Goal: Task Accomplishment & Management: Use online tool/utility

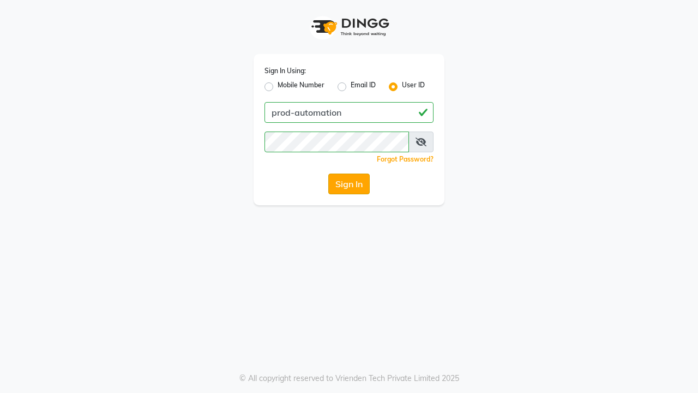
click at [349, 184] on button "Sign In" at bounding box center [348, 183] width 41 height 21
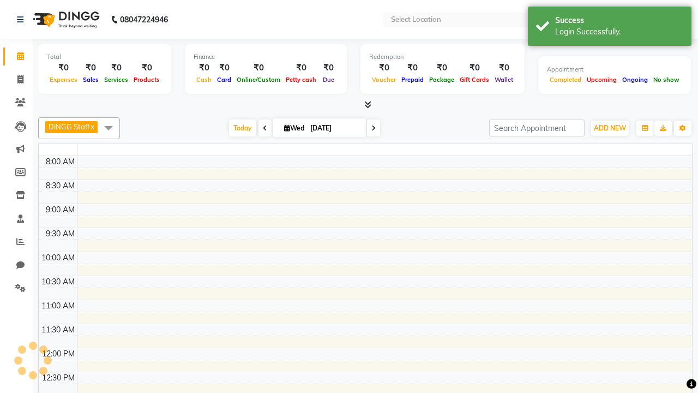
select select "en"
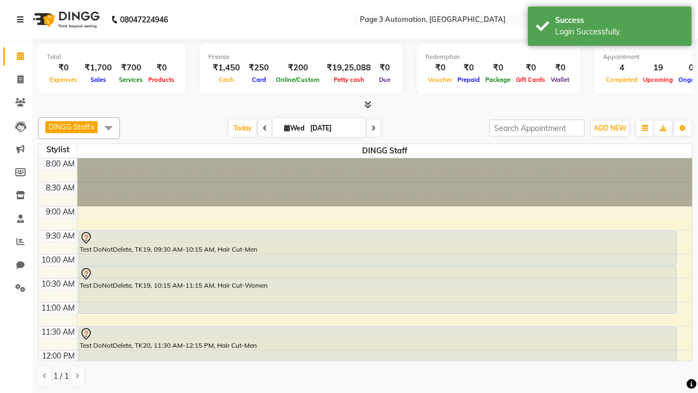
click at [22, 20] on icon at bounding box center [20, 20] width 7 height 8
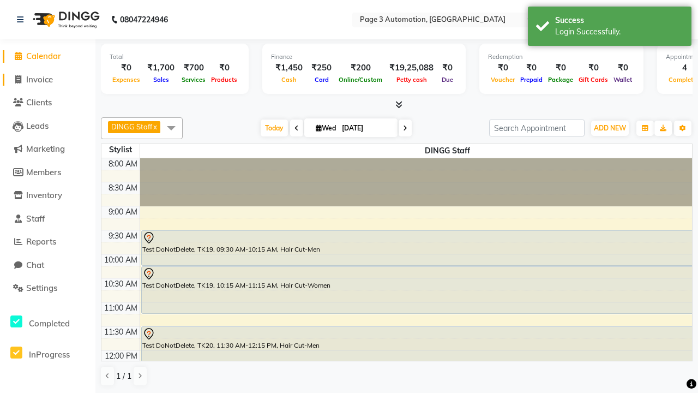
click at [47, 79] on span "Invoice" at bounding box center [39, 79] width 27 height 10
select select "2774"
select select "service"
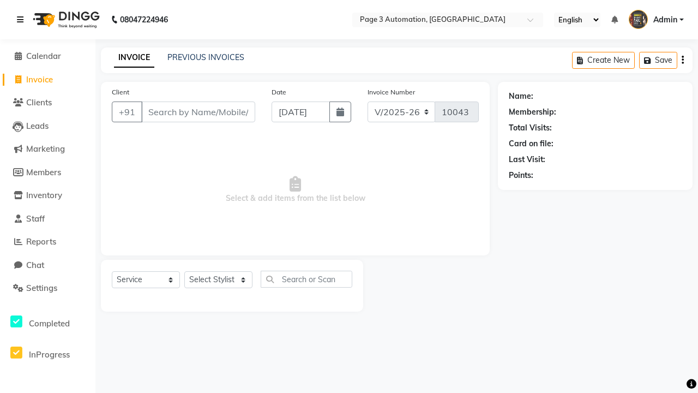
click at [22, 20] on icon at bounding box center [20, 20] width 7 height 8
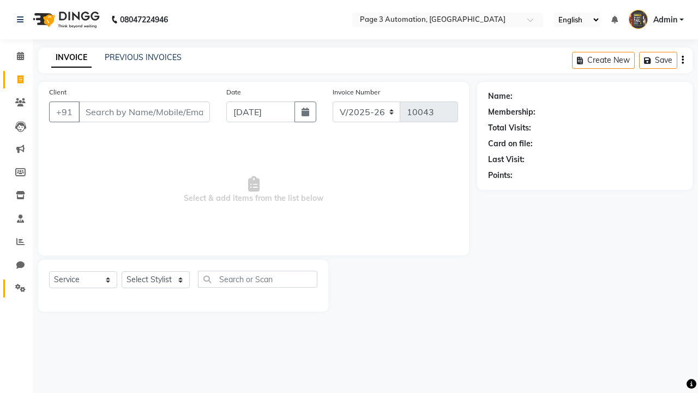
click at [16, 288] on icon at bounding box center [20, 288] width 10 height 8
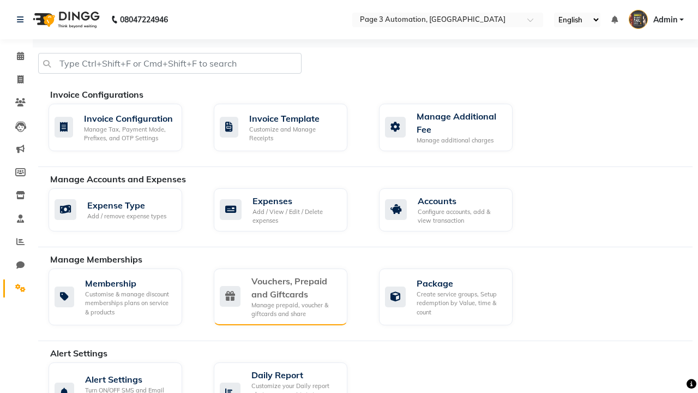
click at [295, 287] on div "Vouchers, Prepaid and Giftcards" at bounding box center [294, 287] width 87 height 26
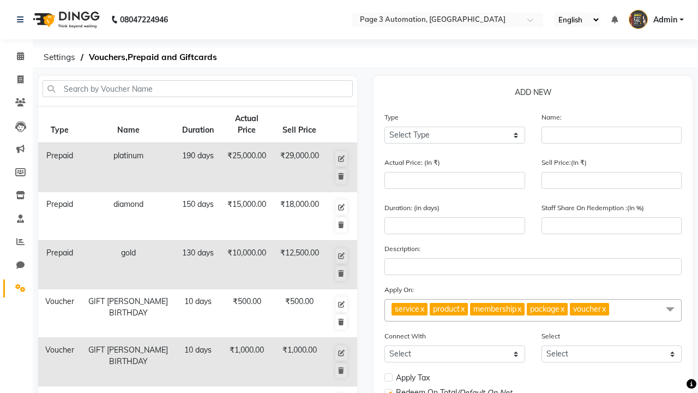
select select "G"
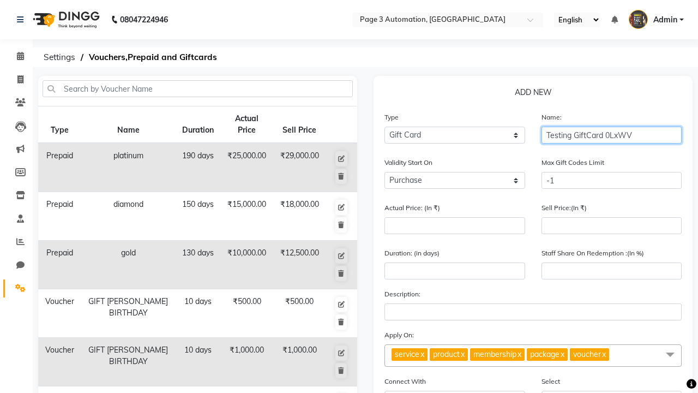
type input "Testing GiftCard 0LxWV"
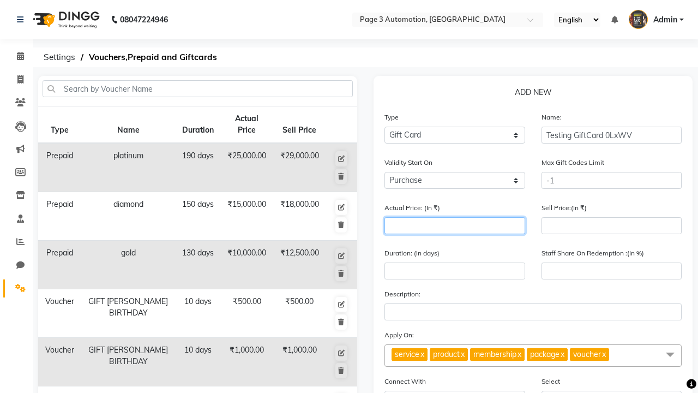
type input "1000"
type input "0"
type input "1000"
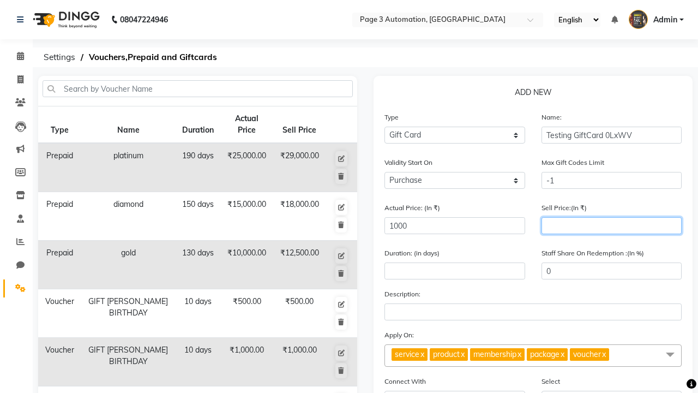
type input "900"
type input "90"
type input "900"
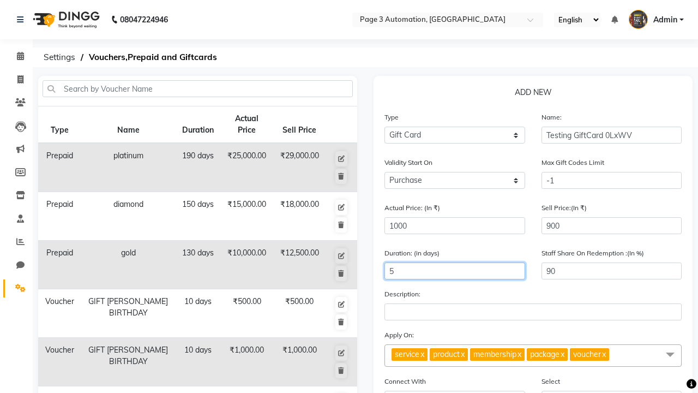
type input "5"
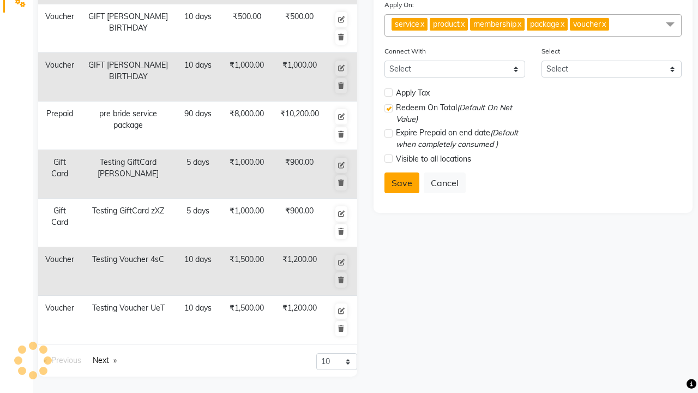
select select
checkbox input "false"
checkbox input "true"
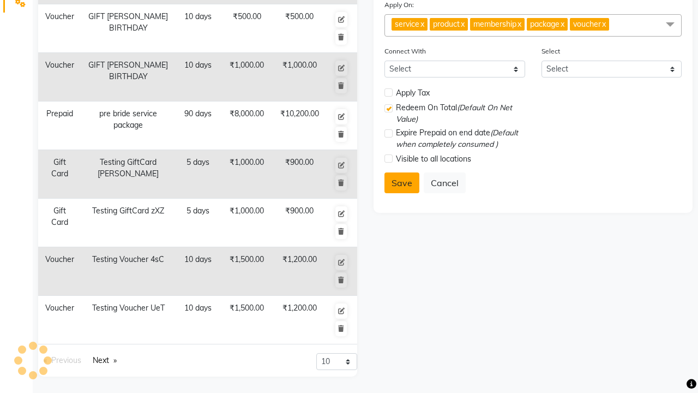
checkbox input "false"
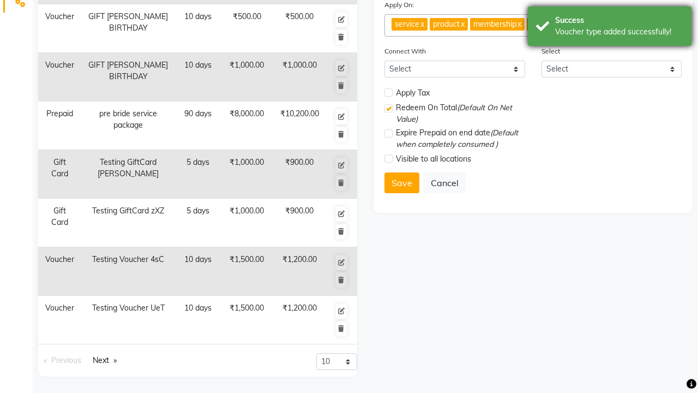
click at [610, 28] on div "Voucher type added successfully!" at bounding box center [619, 31] width 128 height 11
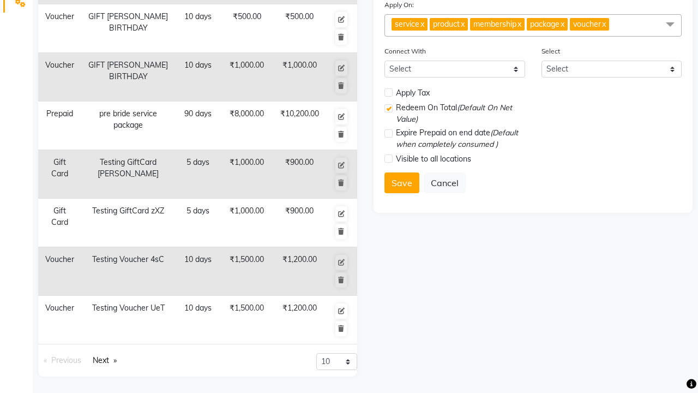
scroll to position [0, 0]
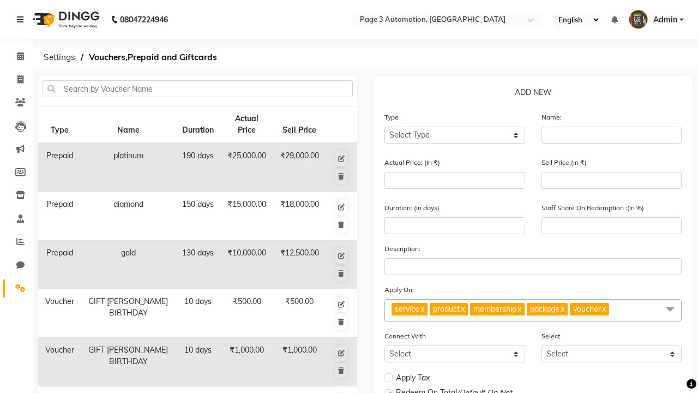
click at [22, 20] on icon at bounding box center [20, 20] width 7 height 8
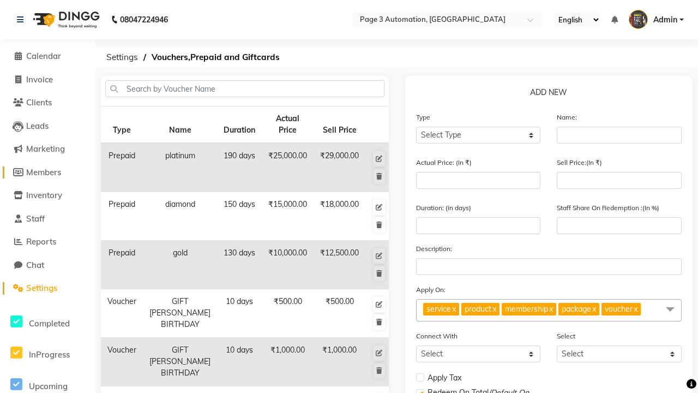
click at [47, 172] on span "Members" at bounding box center [43, 172] width 35 height 10
select select
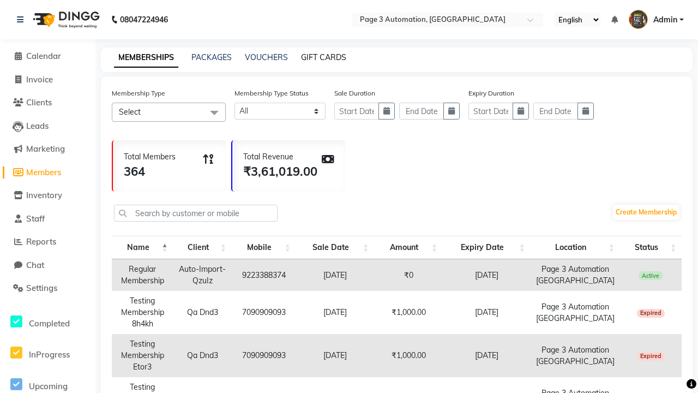
click at [323, 57] on link "GIFT CARDS" at bounding box center [323, 57] width 45 height 10
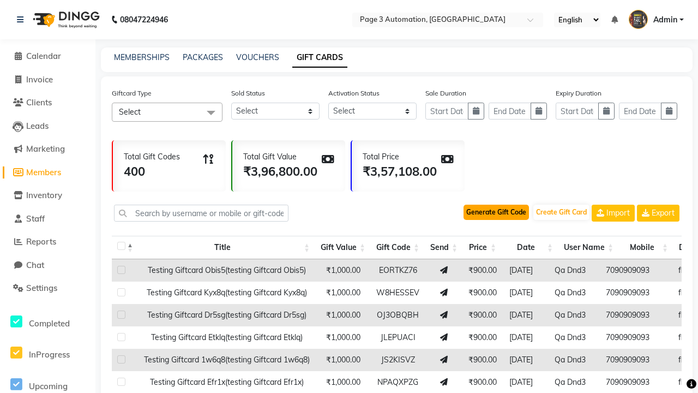
click at [496, 212] on button "Generate Gift Code" at bounding box center [496, 212] width 65 height 15
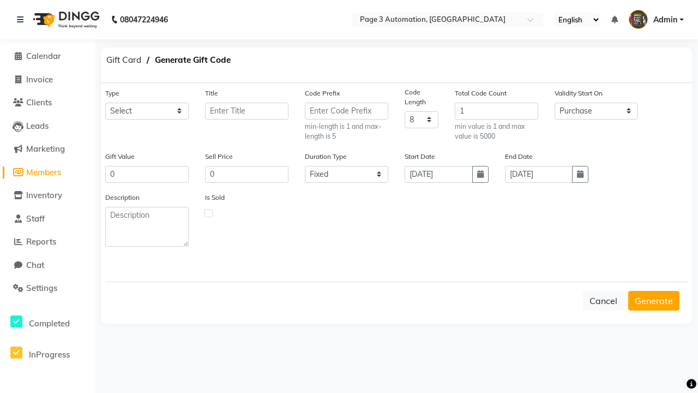
select select "25173"
type input "Testing GiftCard 0LxWV"
type input "1000"
type input "900"
select select "flexible"
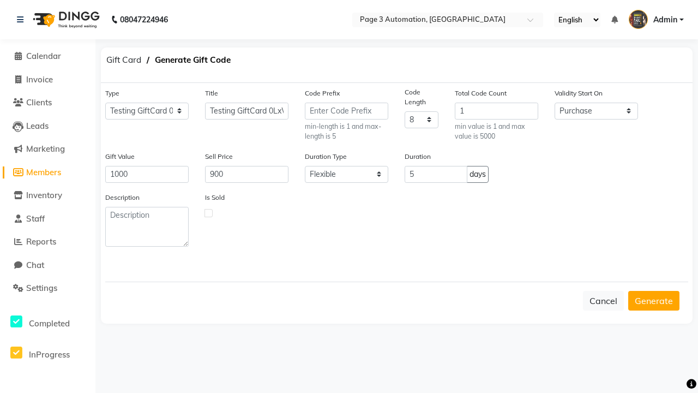
click at [208, 212] on label at bounding box center [209, 213] width 8 height 8
click at [208, 212] on input "checkbox" at bounding box center [208, 212] width 7 height 7
checkbox input "true"
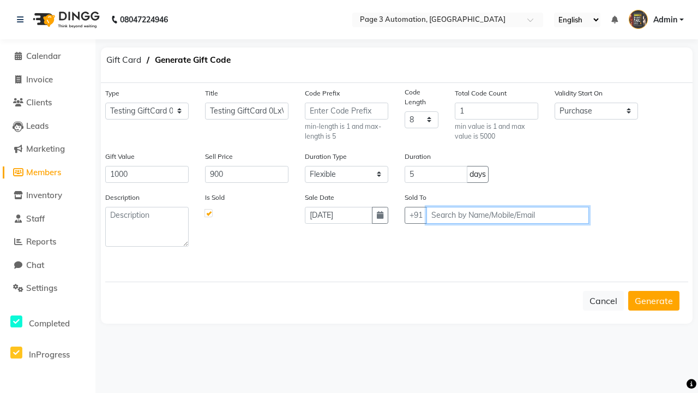
type input "7090909093"
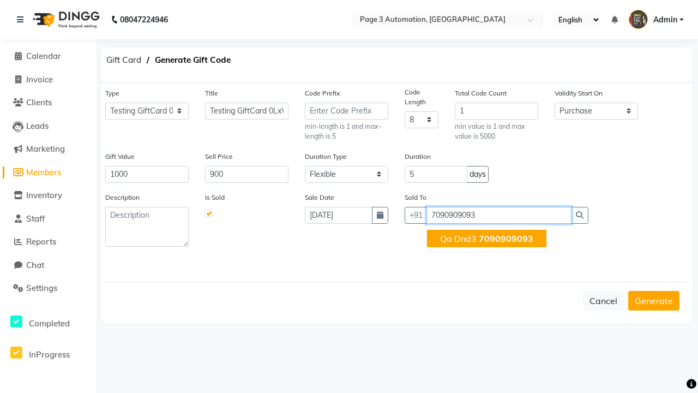
click at [487, 238] on span "7090909093" at bounding box center [506, 238] width 55 height 11
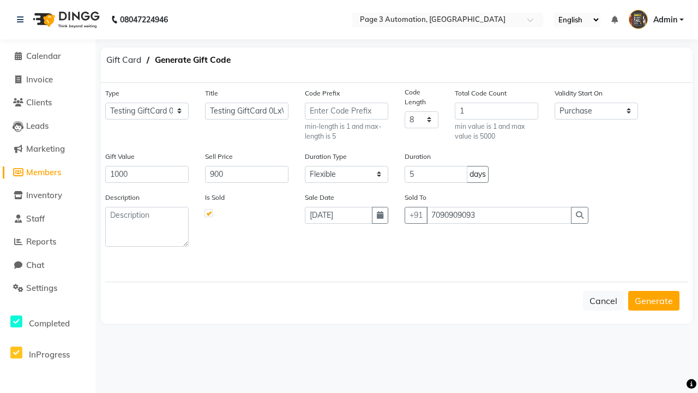
click at [654, 300] on button "Generate" at bounding box center [653, 301] width 51 height 20
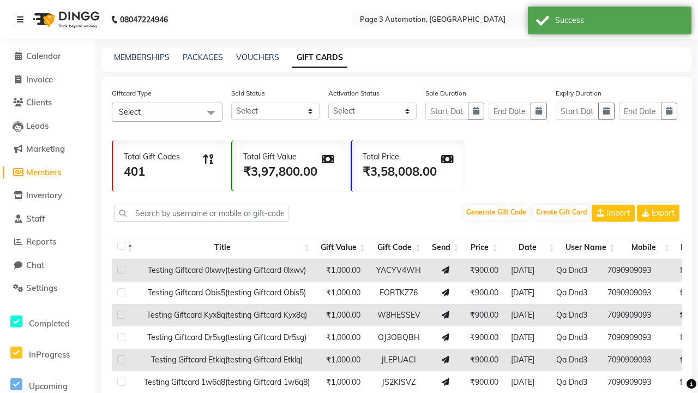
click at [22, 20] on icon at bounding box center [20, 20] width 7 height 8
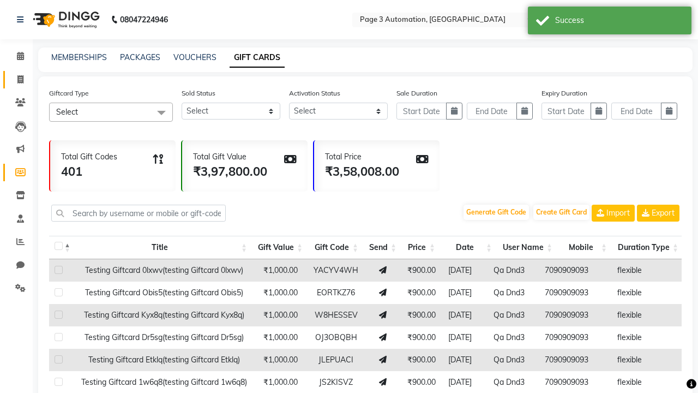
click at [16, 79] on span at bounding box center [20, 80] width 19 height 13
select select "2774"
select select "service"
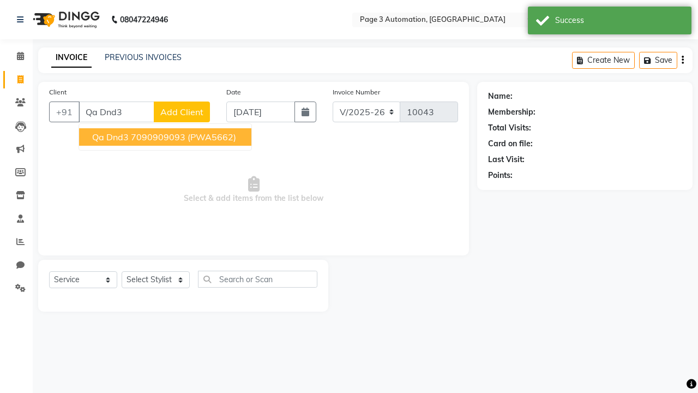
click at [166, 137] on ngb-highlight "7090909093" at bounding box center [158, 136] width 55 height 11
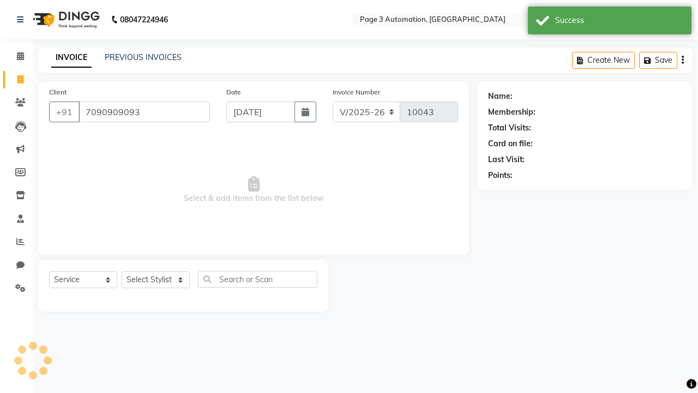
type input "7090909093"
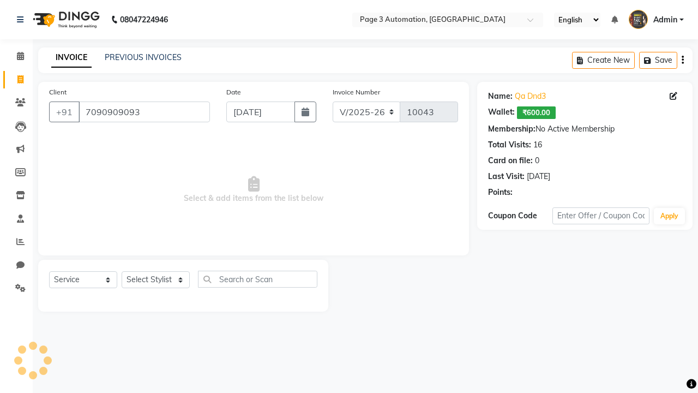
select select "71572"
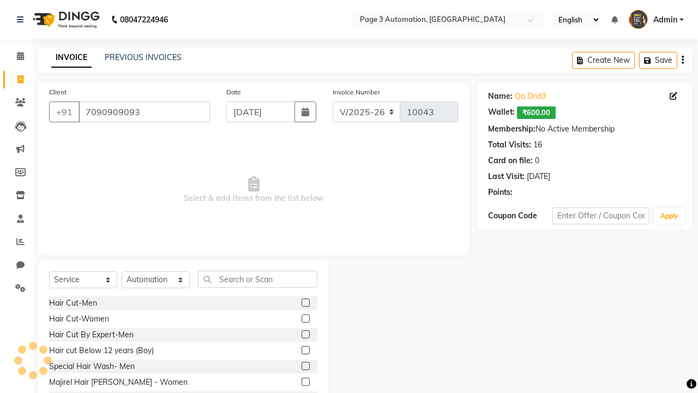
click at [305, 366] on label at bounding box center [306, 366] width 8 height 8
click at [305, 366] on input "checkbox" at bounding box center [305, 366] width 7 height 7
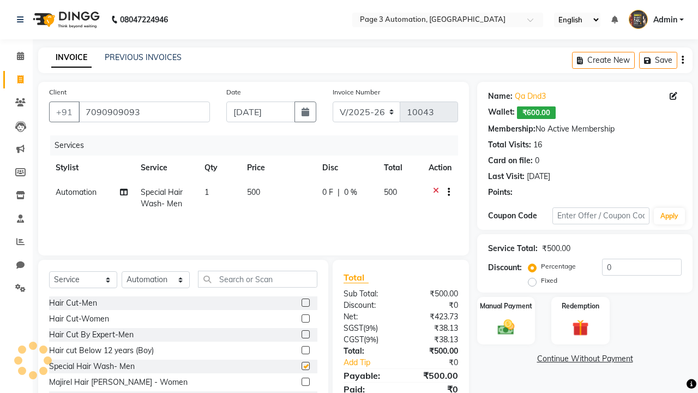
checkbox input "false"
click at [580, 305] on label "Redemption" at bounding box center [580, 305] width 39 height 10
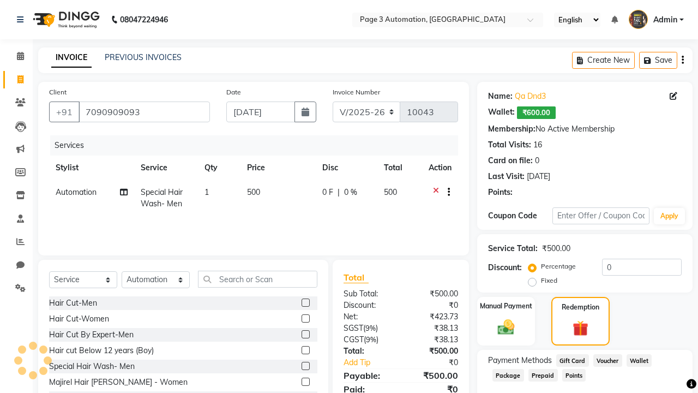
click at [572, 360] on span "Gift Card" at bounding box center [572, 360] width 33 height 13
click at [656, 20] on span "Admin" at bounding box center [666, 19] width 24 height 11
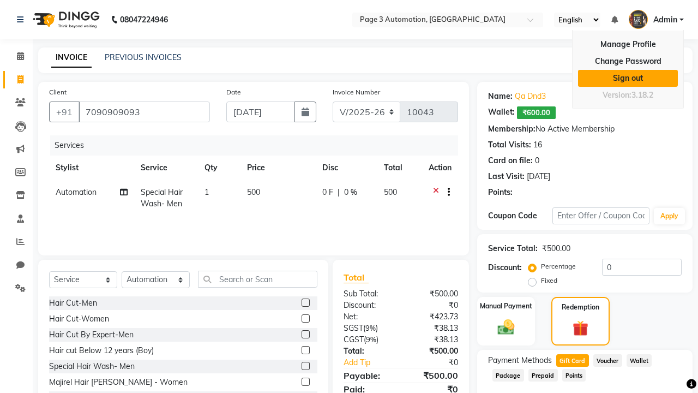
click at [628, 78] on link "Sign out" at bounding box center [628, 78] width 100 height 17
